Goal: Information Seeking & Learning: Learn about a topic

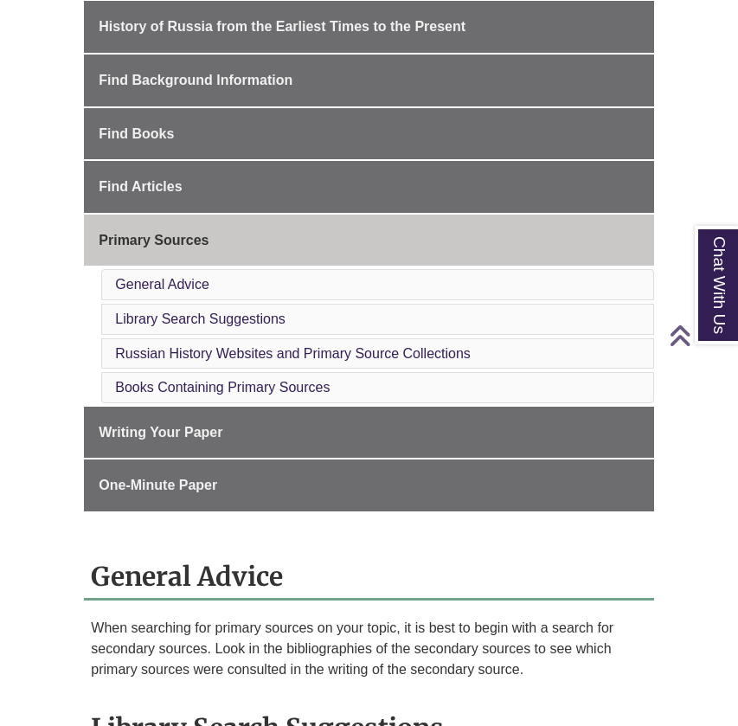
scroll to position [489, 0]
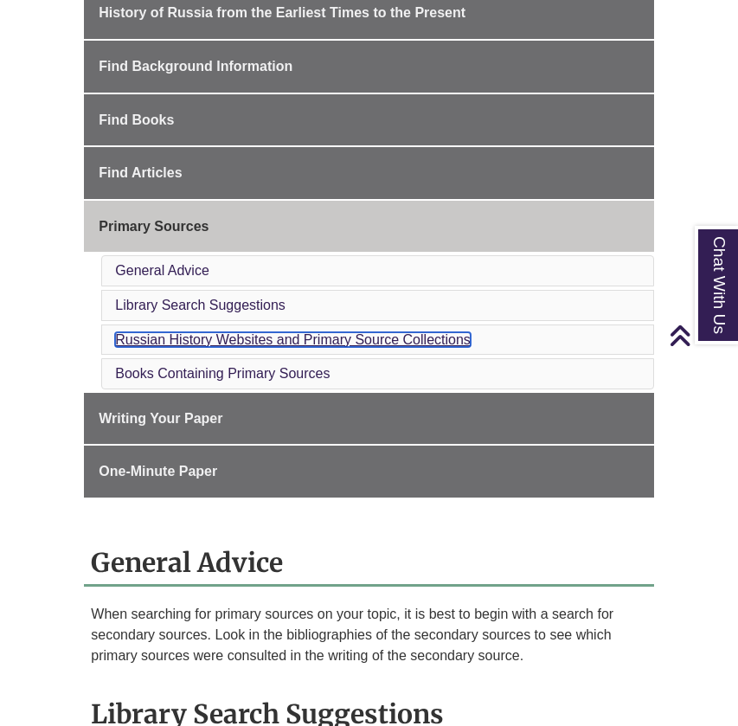
click at [242, 342] on link "Russian History Websites and Primary Source Collections" at bounding box center [293, 339] width 356 height 15
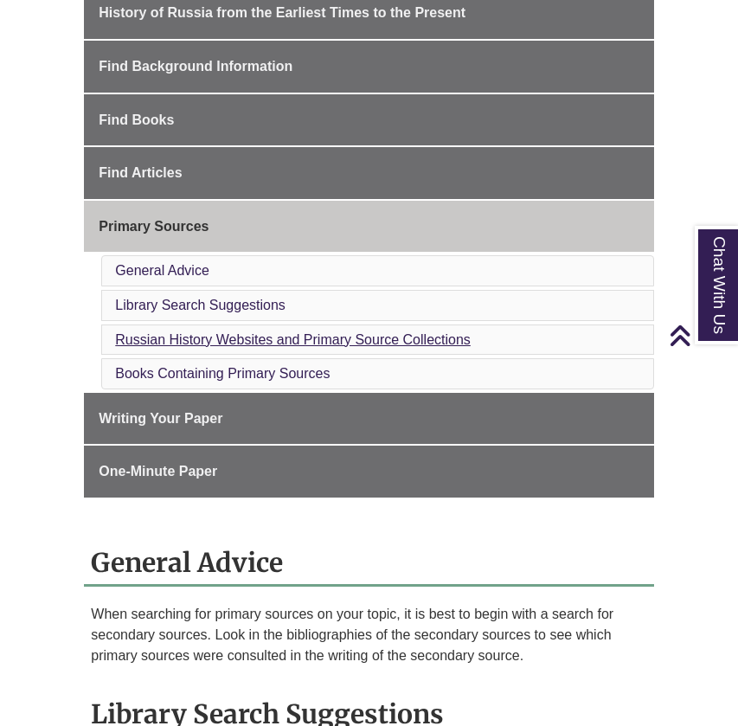
scroll to position [1697, 0]
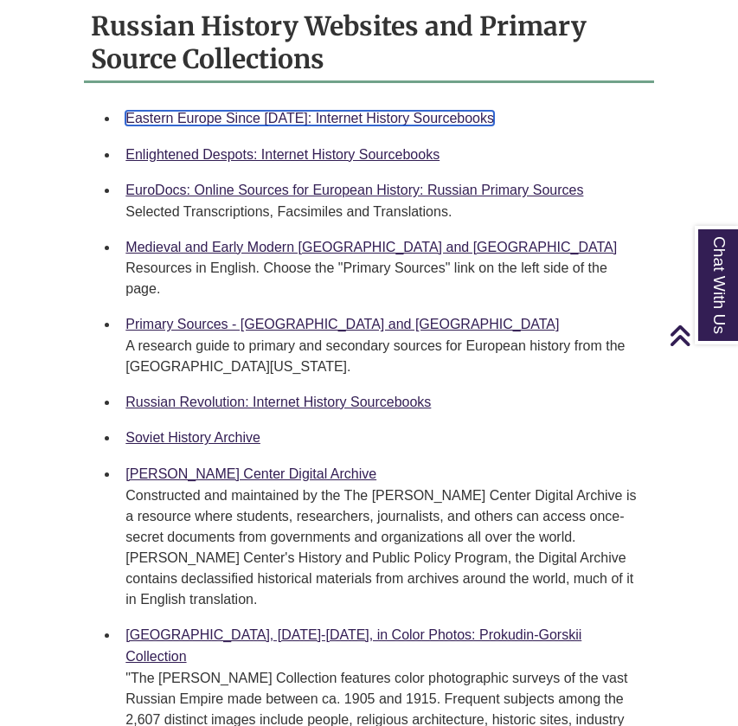
click at [275, 115] on link "Eastern Europe Since [DATE]: Internet History Sourcebooks" at bounding box center [310, 118] width 369 height 15
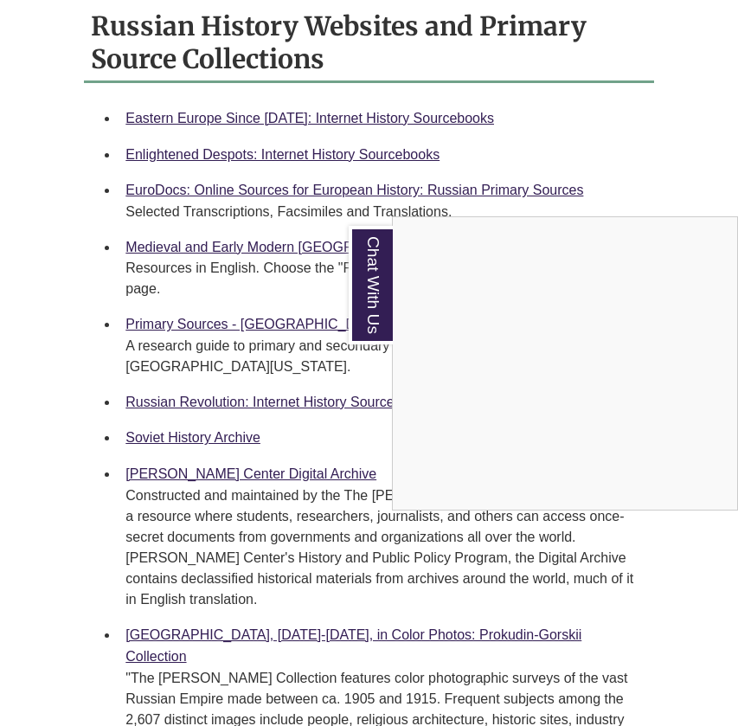
click at [260, 149] on div "Chat With Us" at bounding box center [369, 363] width 738 height 726
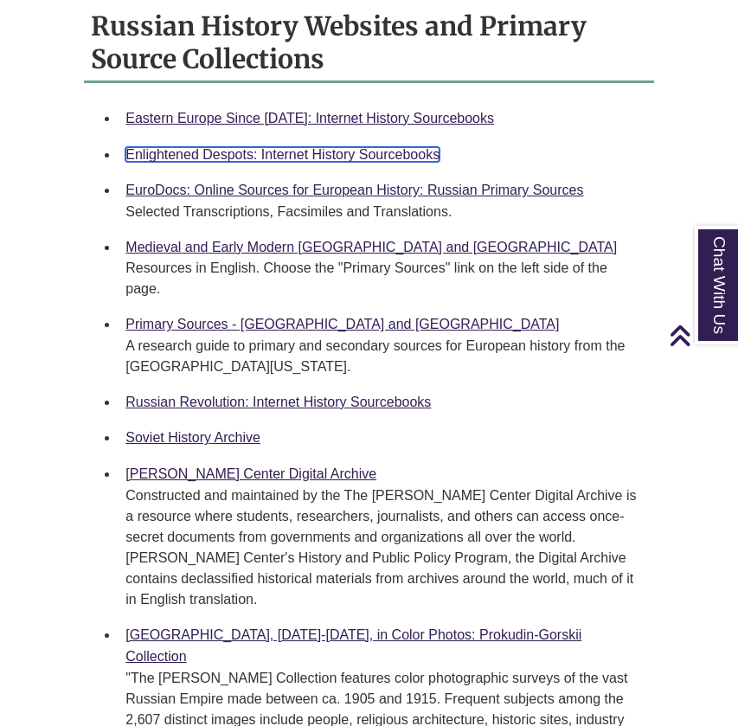
click at [310, 147] on link "Enlightened Despots: Internet History Sourcebooks" at bounding box center [283, 154] width 314 height 15
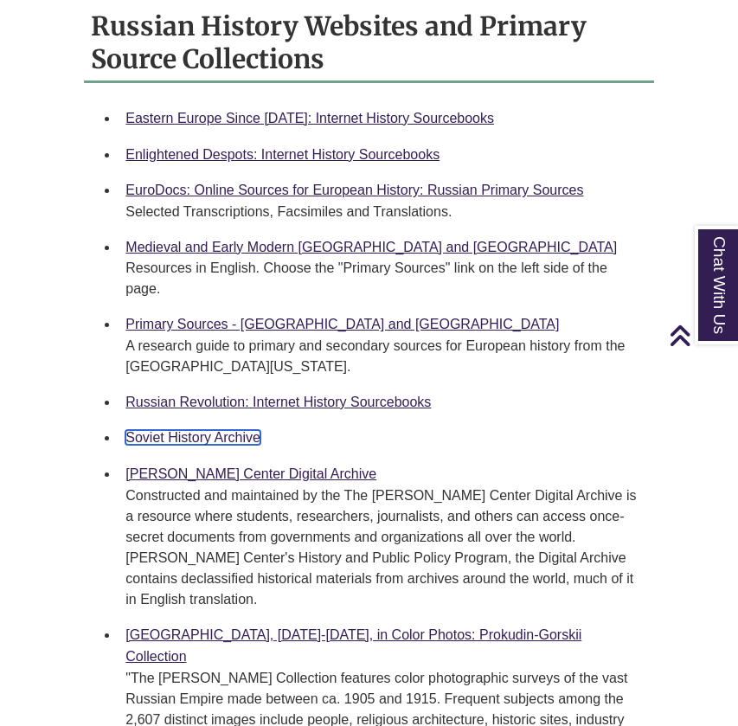
click at [203, 430] on link "Soviet History Archive" at bounding box center [193, 437] width 135 height 15
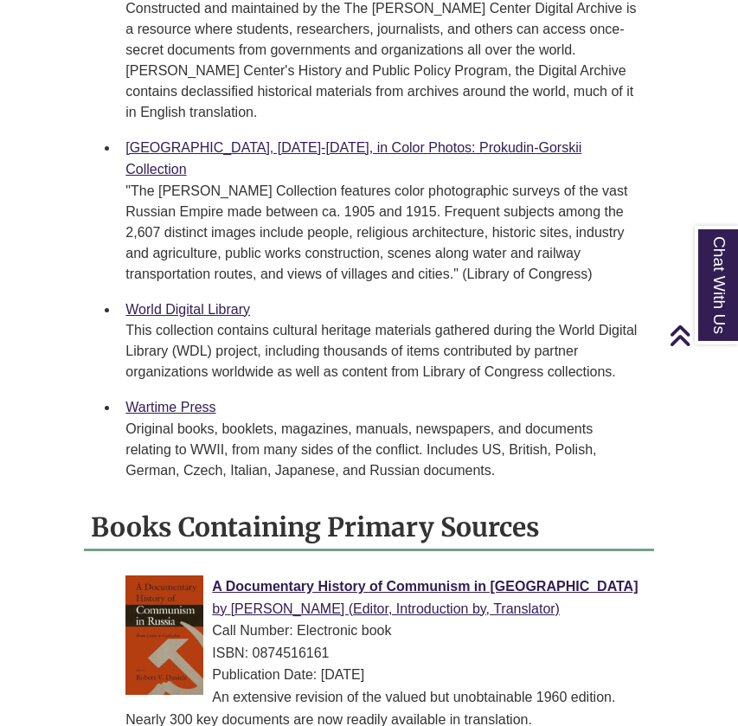
scroll to position [2155, 0]
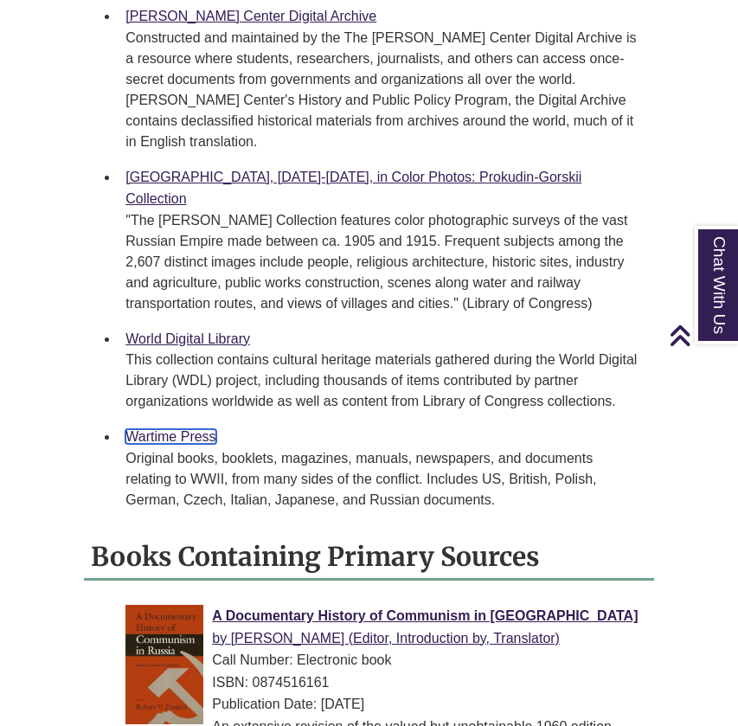
click at [167, 429] on link "Wartime Press" at bounding box center [171, 436] width 90 height 15
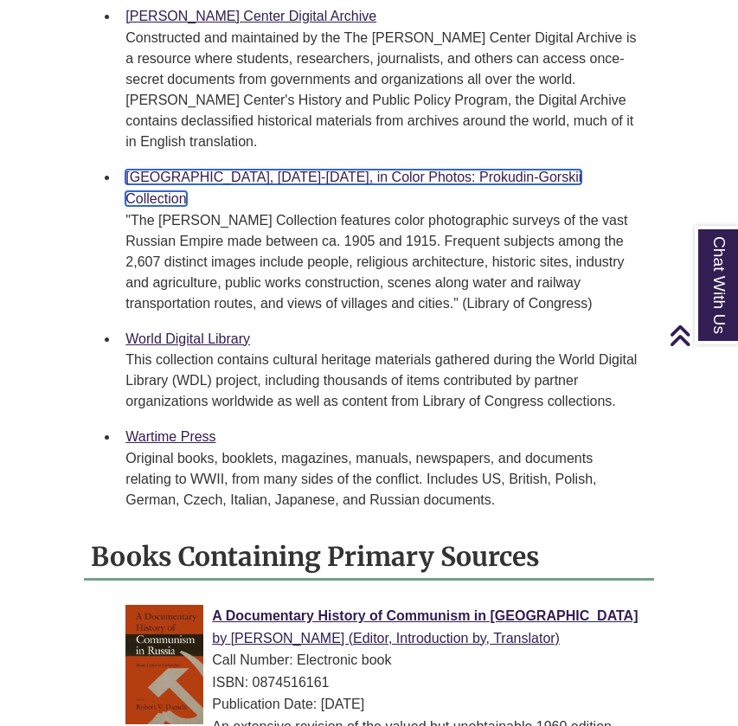
click at [203, 170] on link "[GEOGRAPHIC_DATA], [DATE]-[DATE], in Color Photos: Prokudin-Gorskii Collection" at bounding box center [354, 188] width 456 height 37
